Goal: Find specific page/section: Find specific page/section

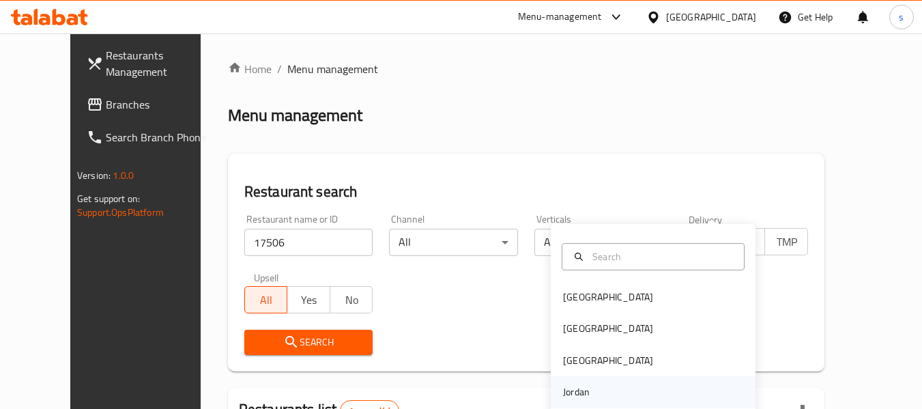
scroll to position [188, 0]
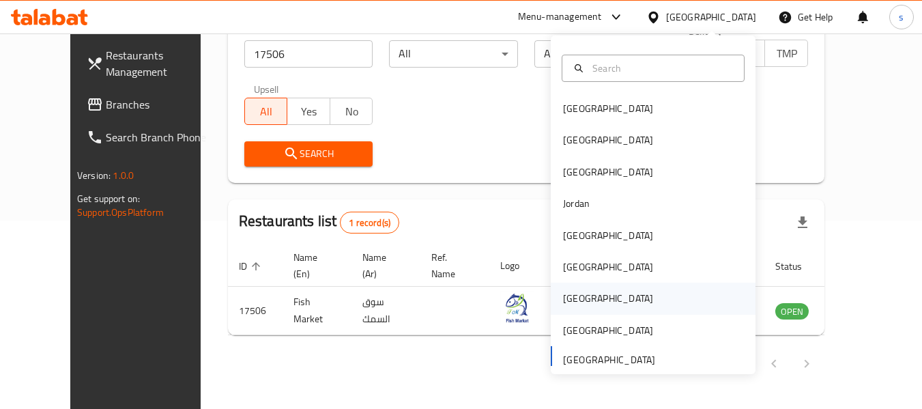
click at [564, 302] on div "[GEOGRAPHIC_DATA]" at bounding box center [608, 298] width 90 height 15
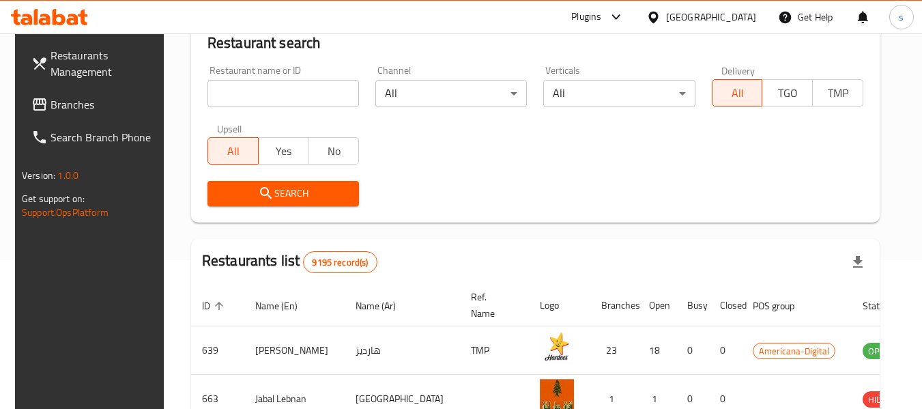
scroll to position [188, 0]
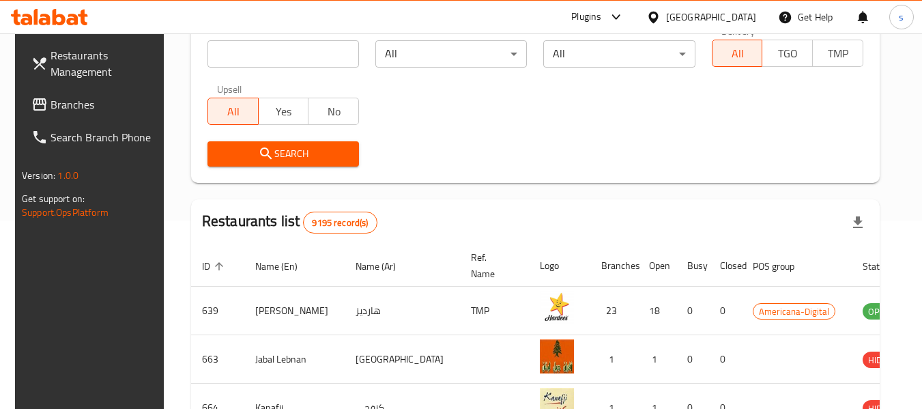
click at [77, 109] on span "Branches" at bounding box center [105, 104] width 108 height 16
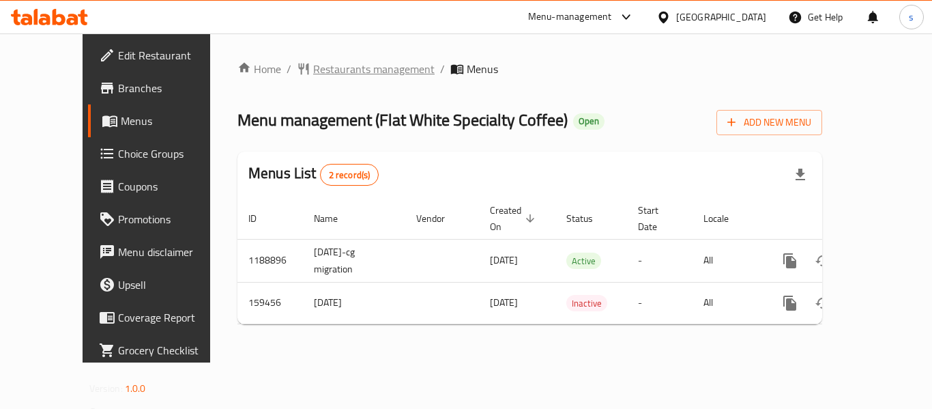
click at [313, 68] on span "Restaurants management" at bounding box center [373, 69] width 121 height 16
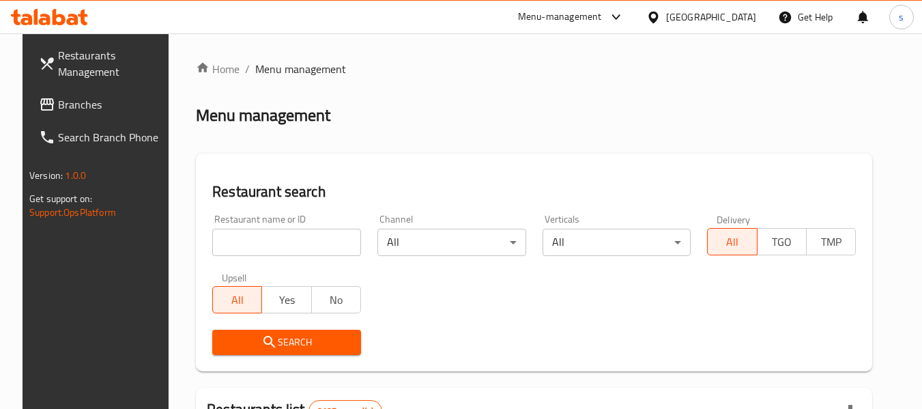
click at [248, 242] on input "search" at bounding box center [286, 242] width 149 height 27
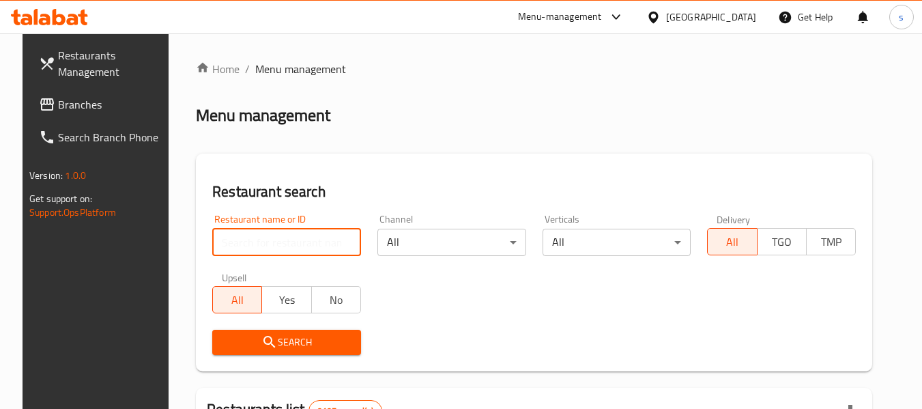
paste input "615585"
type input "615585"
click button "Search" at bounding box center [286, 342] width 149 height 25
